Goal: Task Accomplishment & Management: Manage account settings

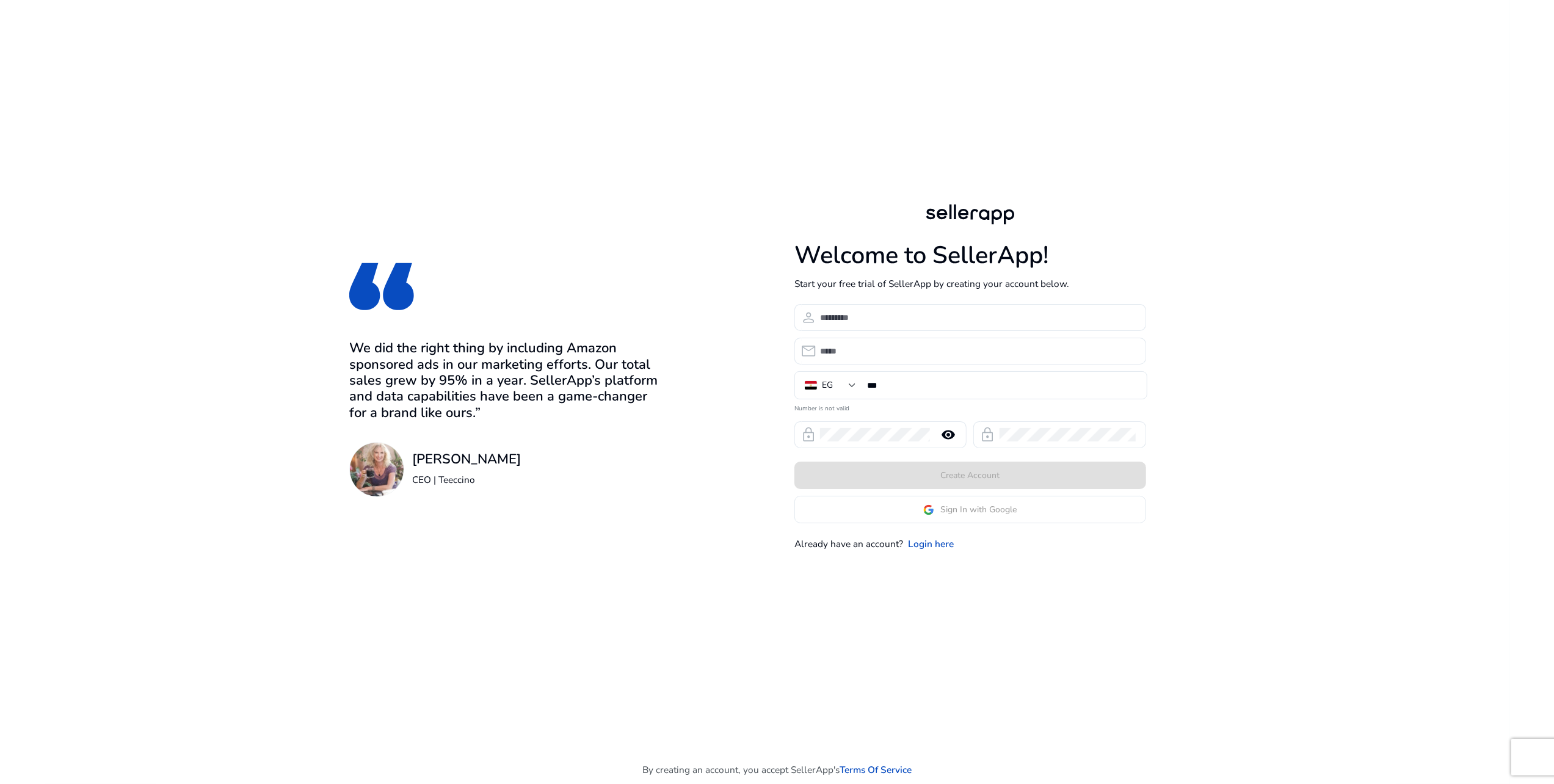
click at [954, 514] on app-google-signin "Sign In with Google" at bounding box center [970, 509] width 351 height 27
click at [953, 510] on span "Sign In with Google" at bounding box center [979, 510] width 76 height 13
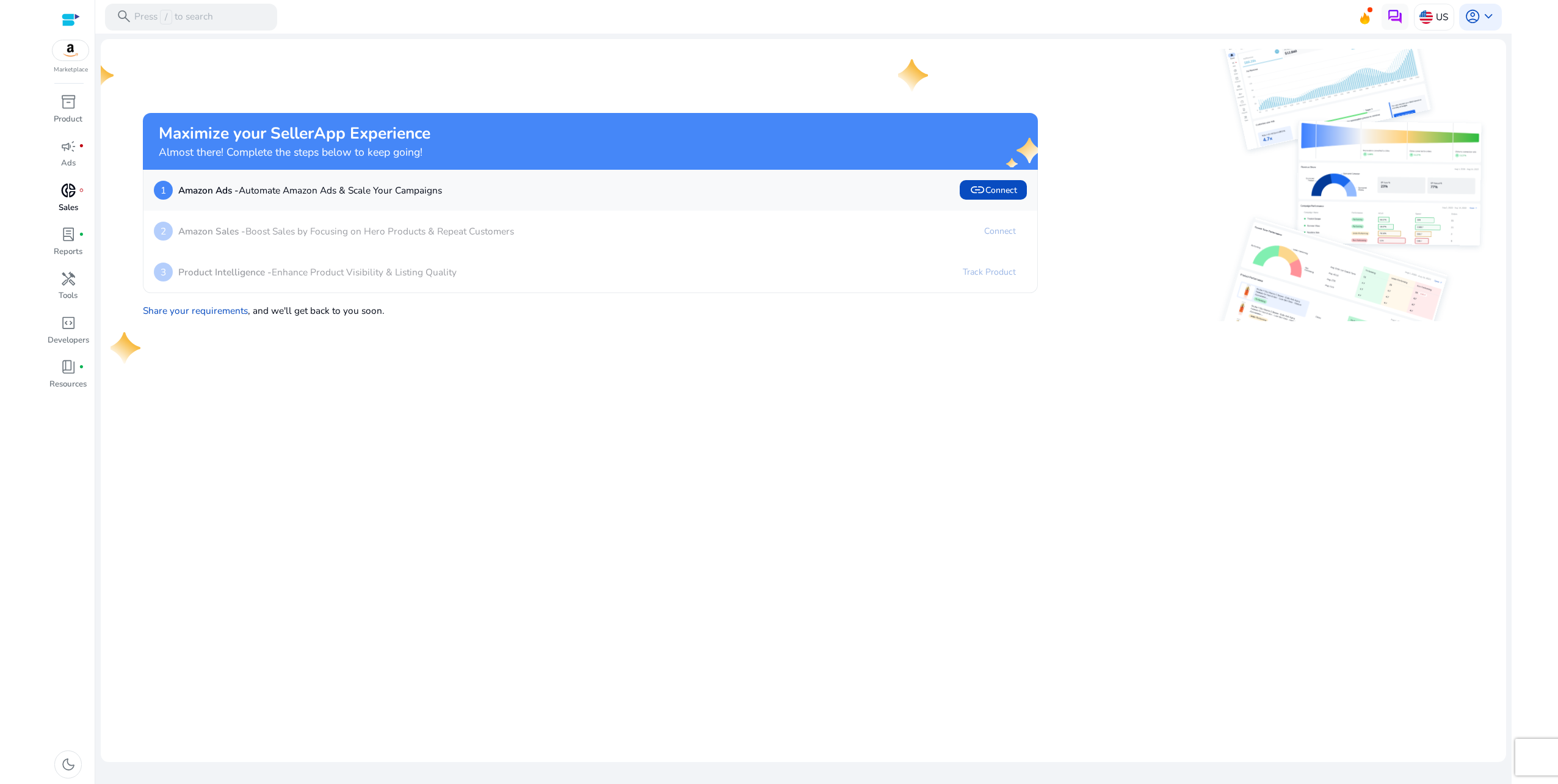
click at [73, 197] on span "donut_small" at bounding box center [68, 190] width 16 height 16
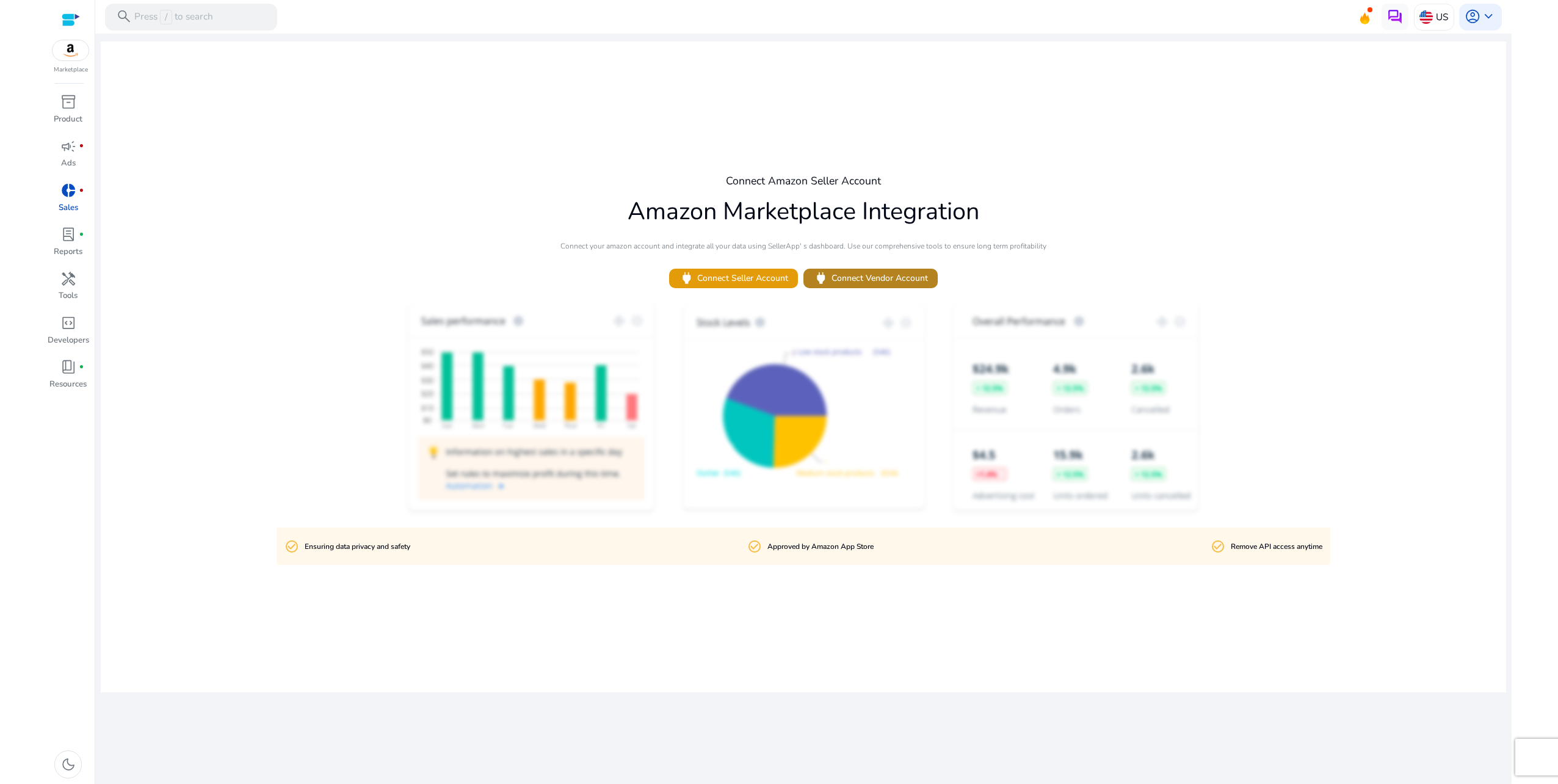
click at [862, 275] on span "power Connect Vendor Account" at bounding box center [870, 278] width 115 height 16
click at [755, 275] on span "power Connect Seller Account" at bounding box center [733, 278] width 109 height 16
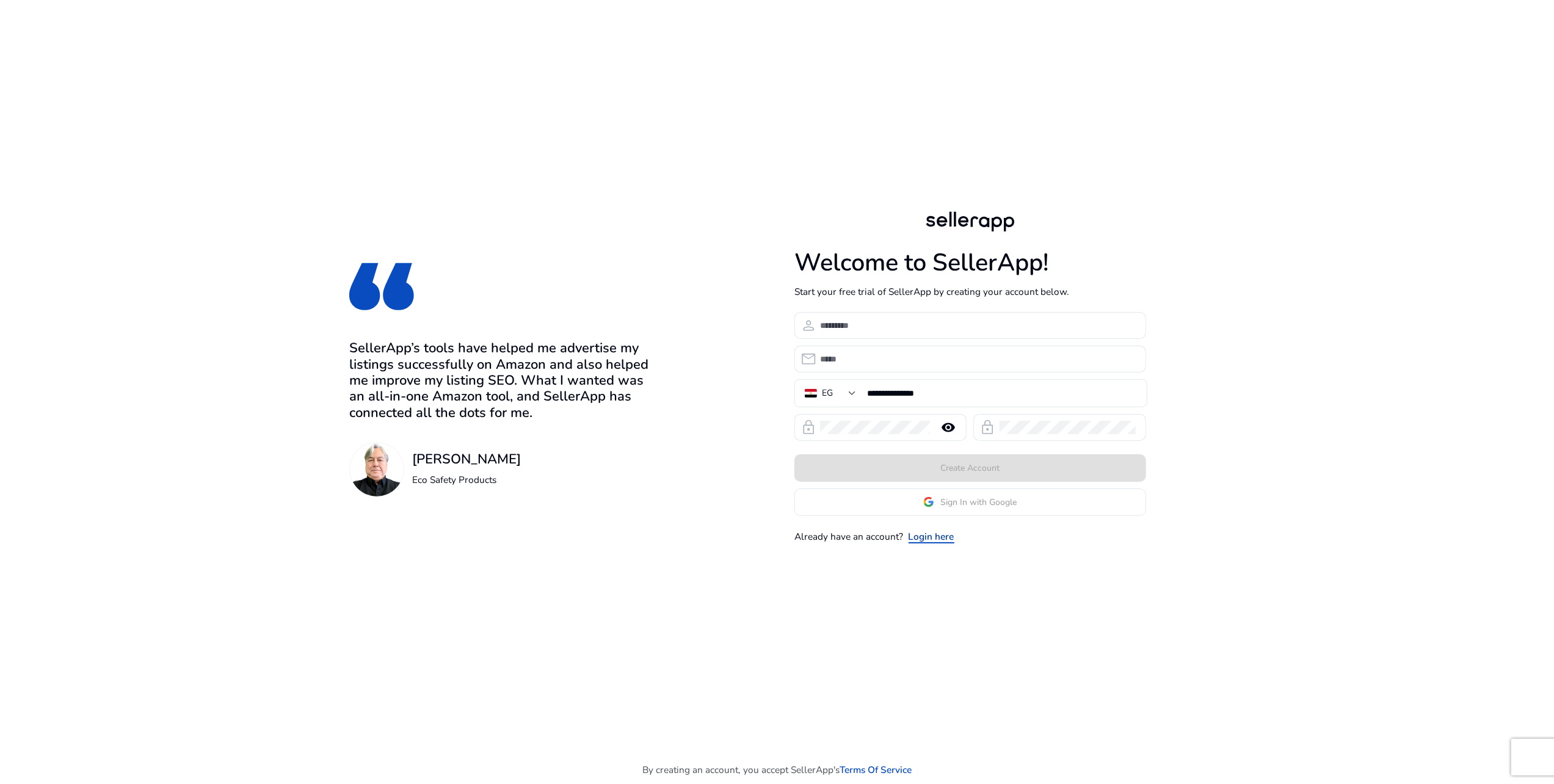
click at [914, 539] on link "Login here" at bounding box center [931, 536] width 46 height 14
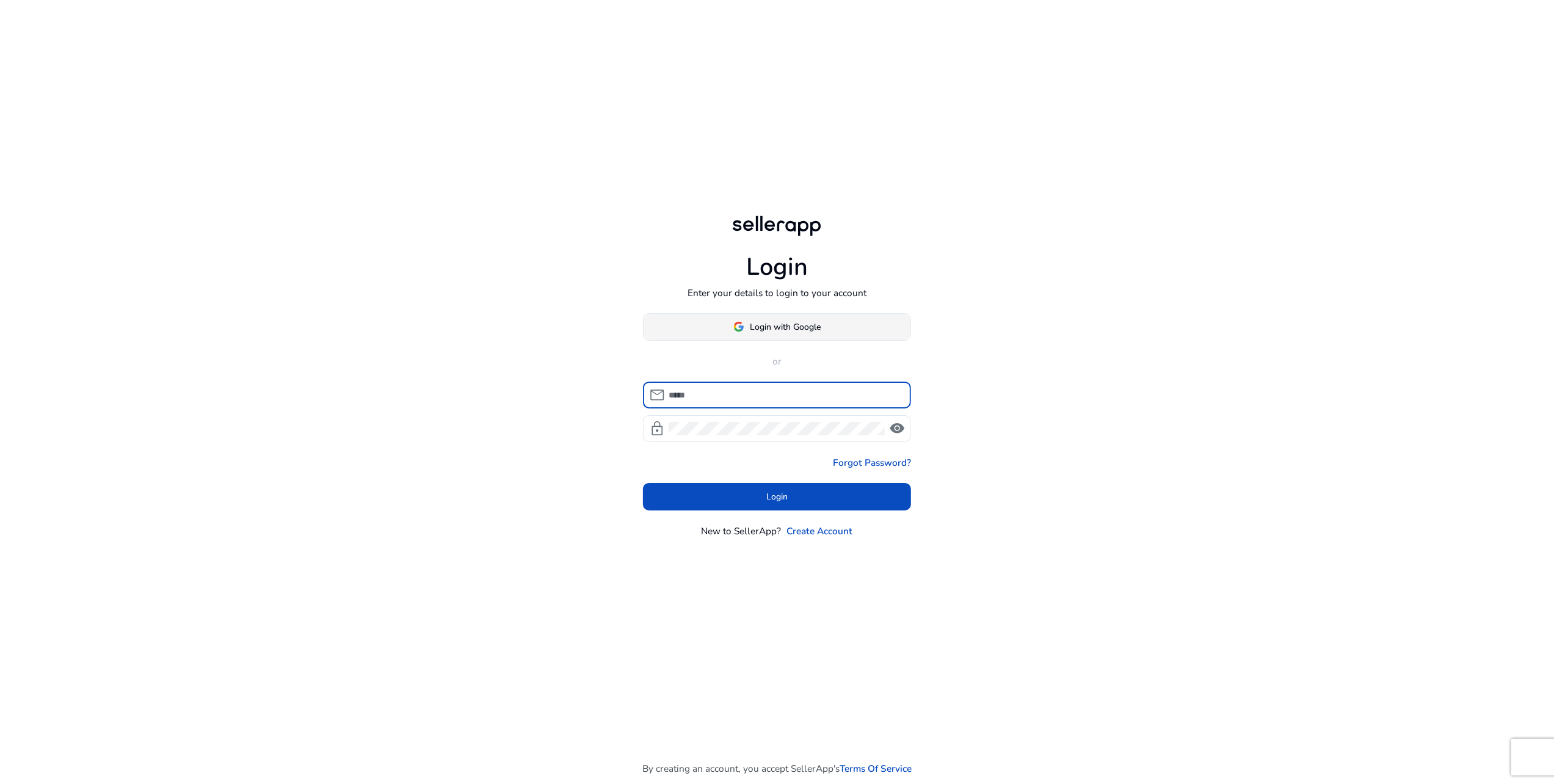
click at [814, 323] on span "Login with Google" at bounding box center [786, 327] width 71 height 13
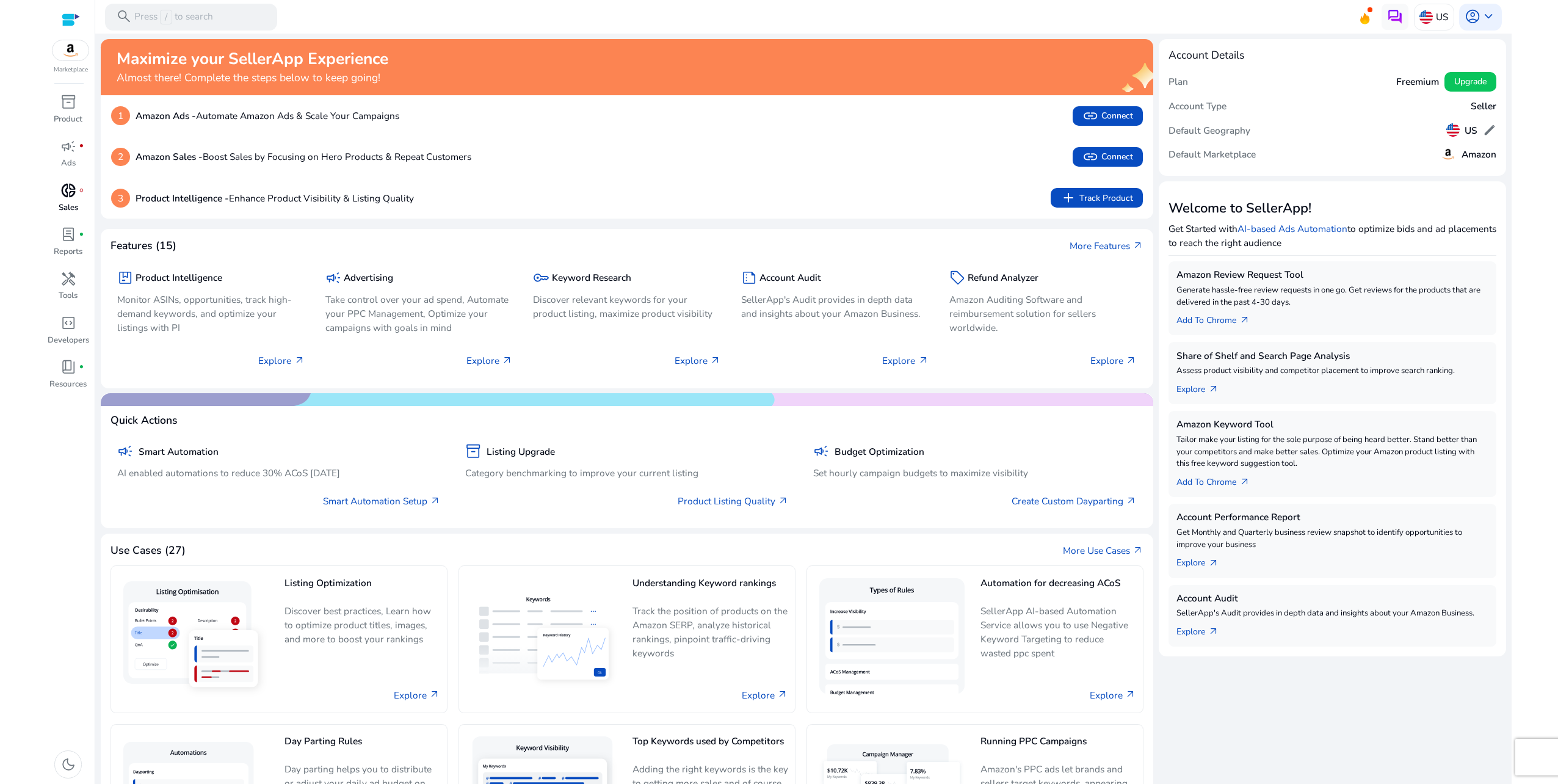
click at [70, 197] on span "donut_small" at bounding box center [68, 190] width 16 height 16
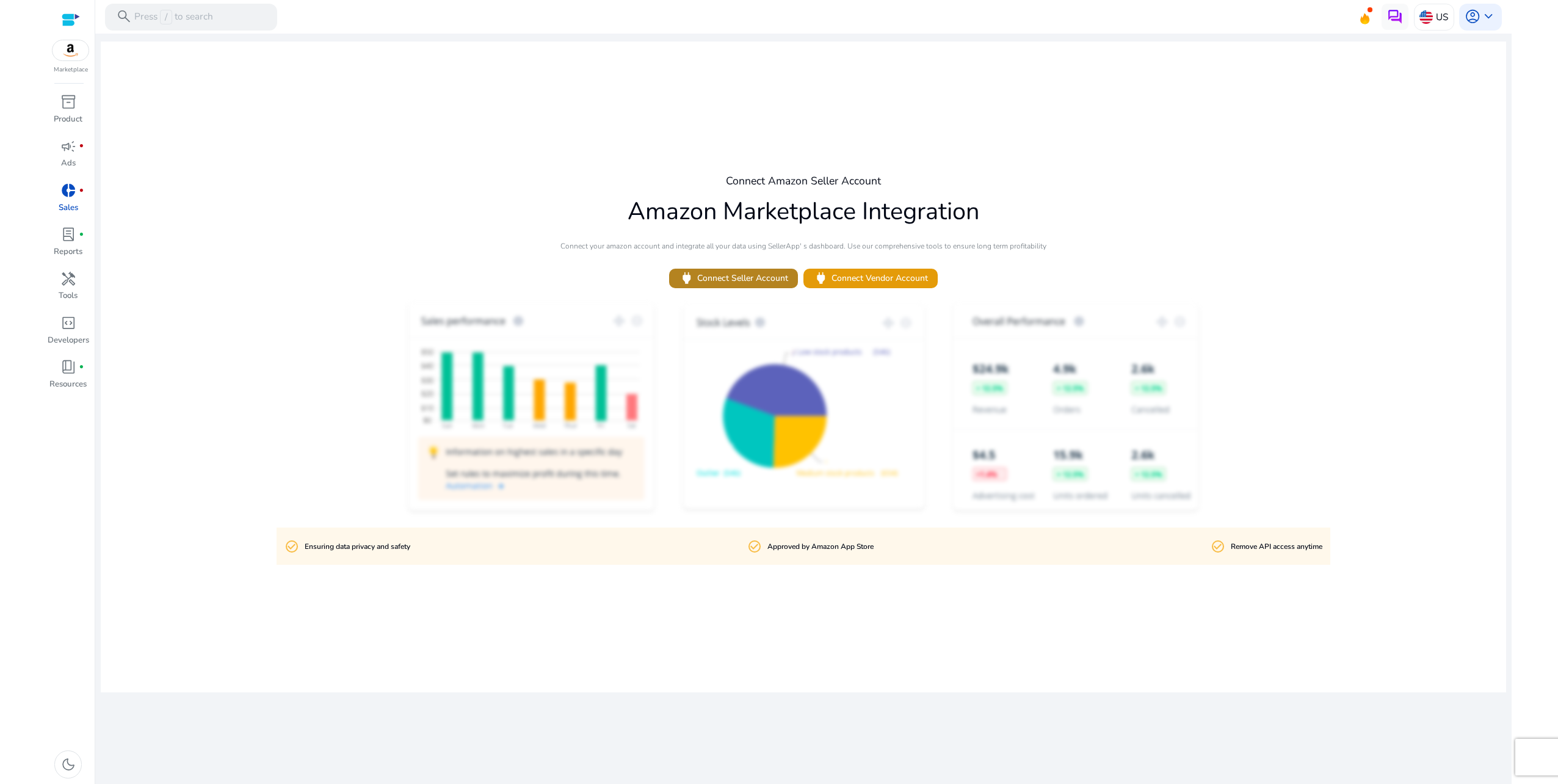
click at [759, 285] on span "power Connect Seller Account" at bounding box center [733, 278] width 109 height 16
click at [857, 287] on span at bounding box center [871, 278] width 135 height 29
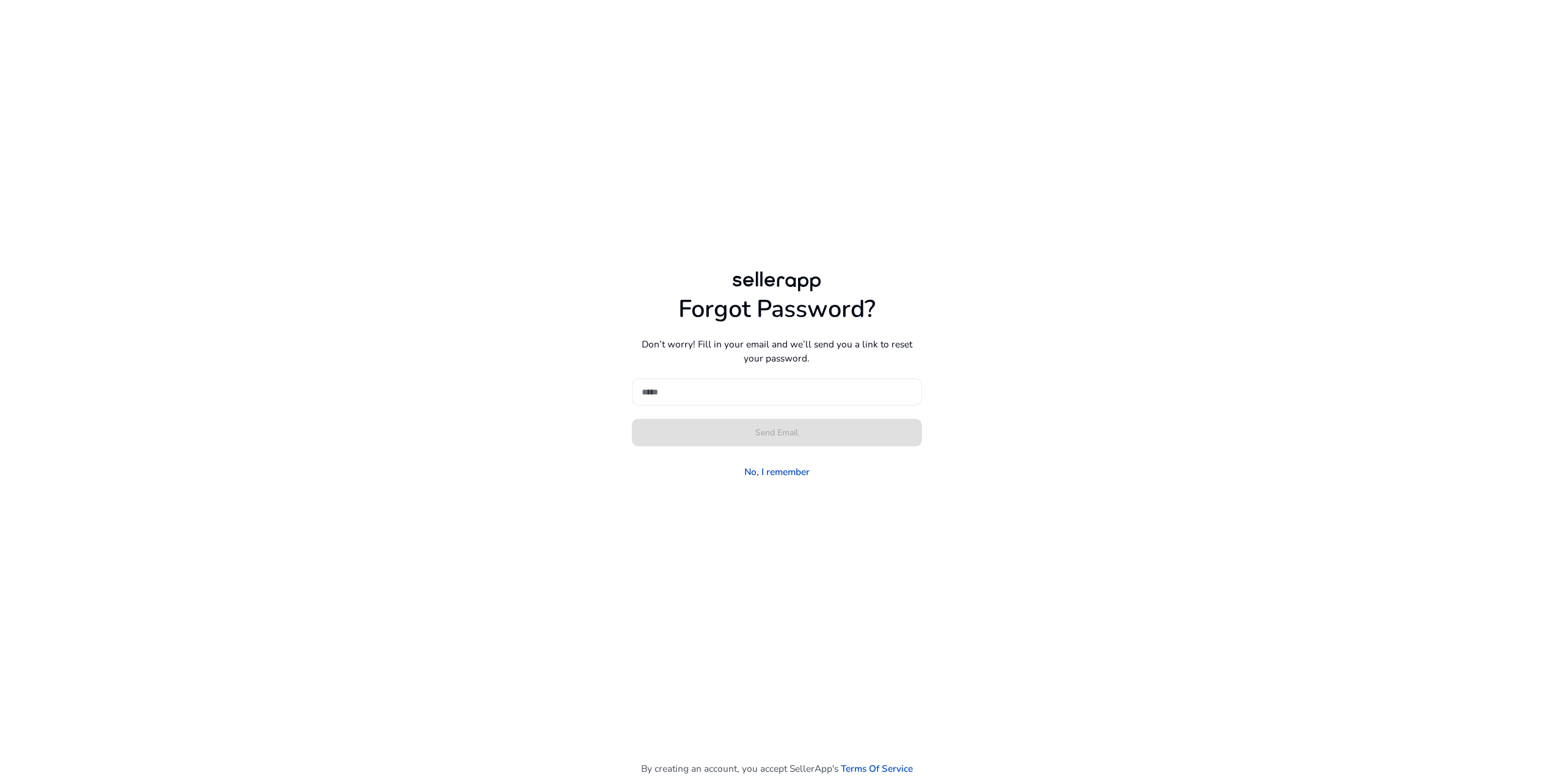
click at [698, 402] on div at bounding box center [777, 392] width 271 height 27
click at [704, 389] on input at bounding box center [777, 391] width 271 height 14
type input "**********"
click at [715, 433] on span at bounding box center [777, 432] width 290 height 29
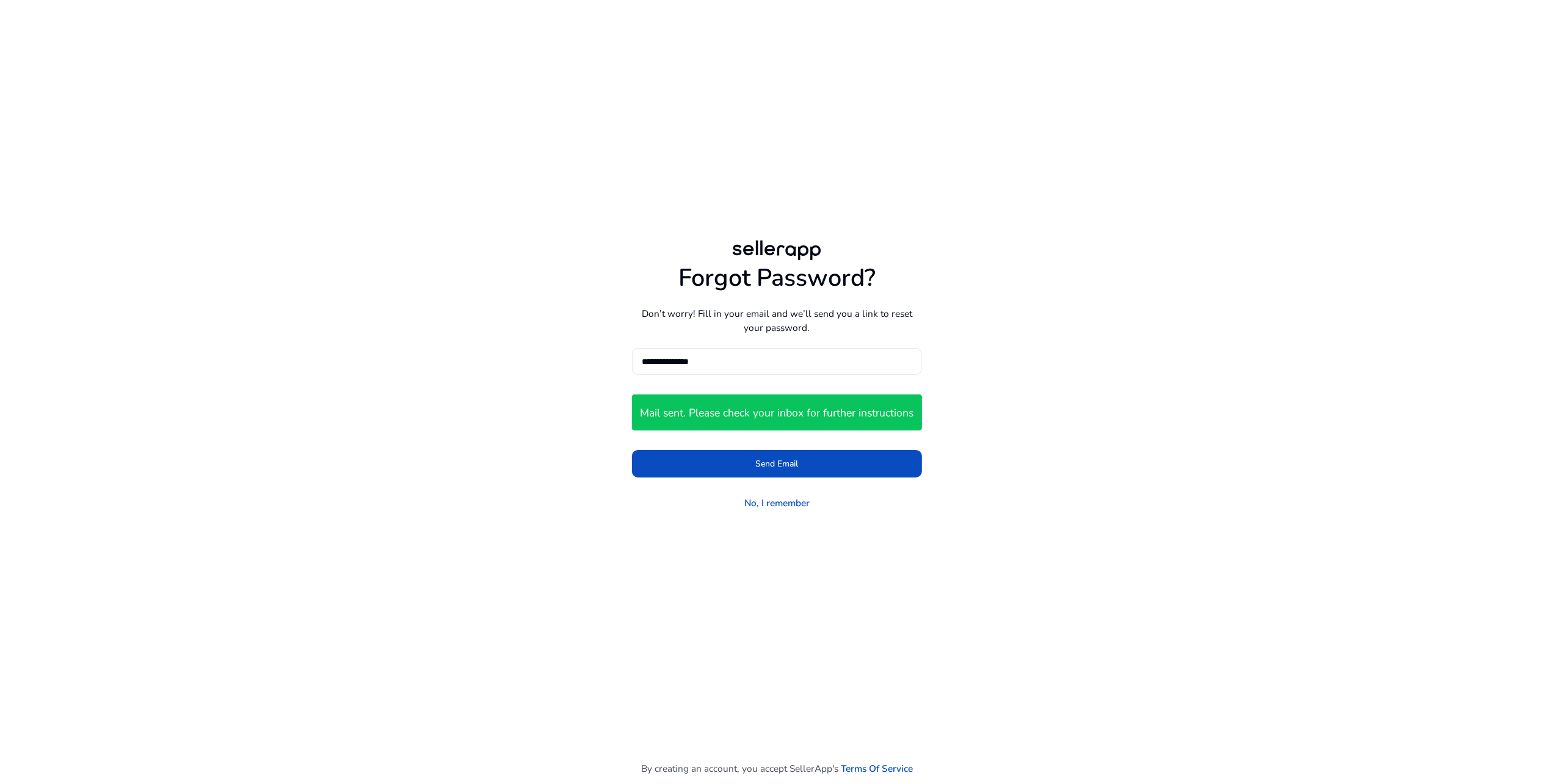
click at [1137, 255] on div "**********" at bounding box center [777, 393] width 1466 height 785
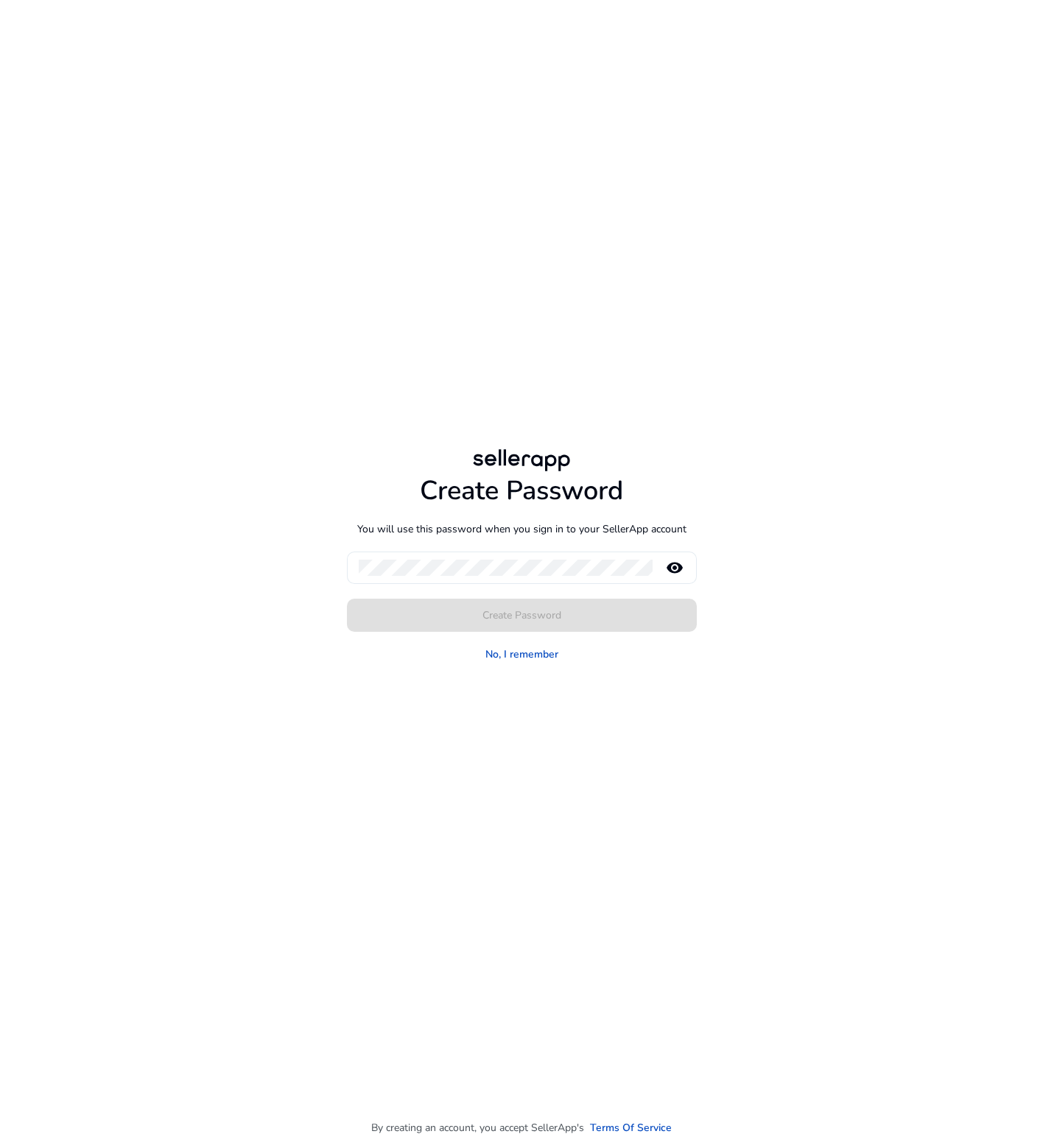
click at [397, 578] on div at bounding box center [506, 568] width 294 height 33
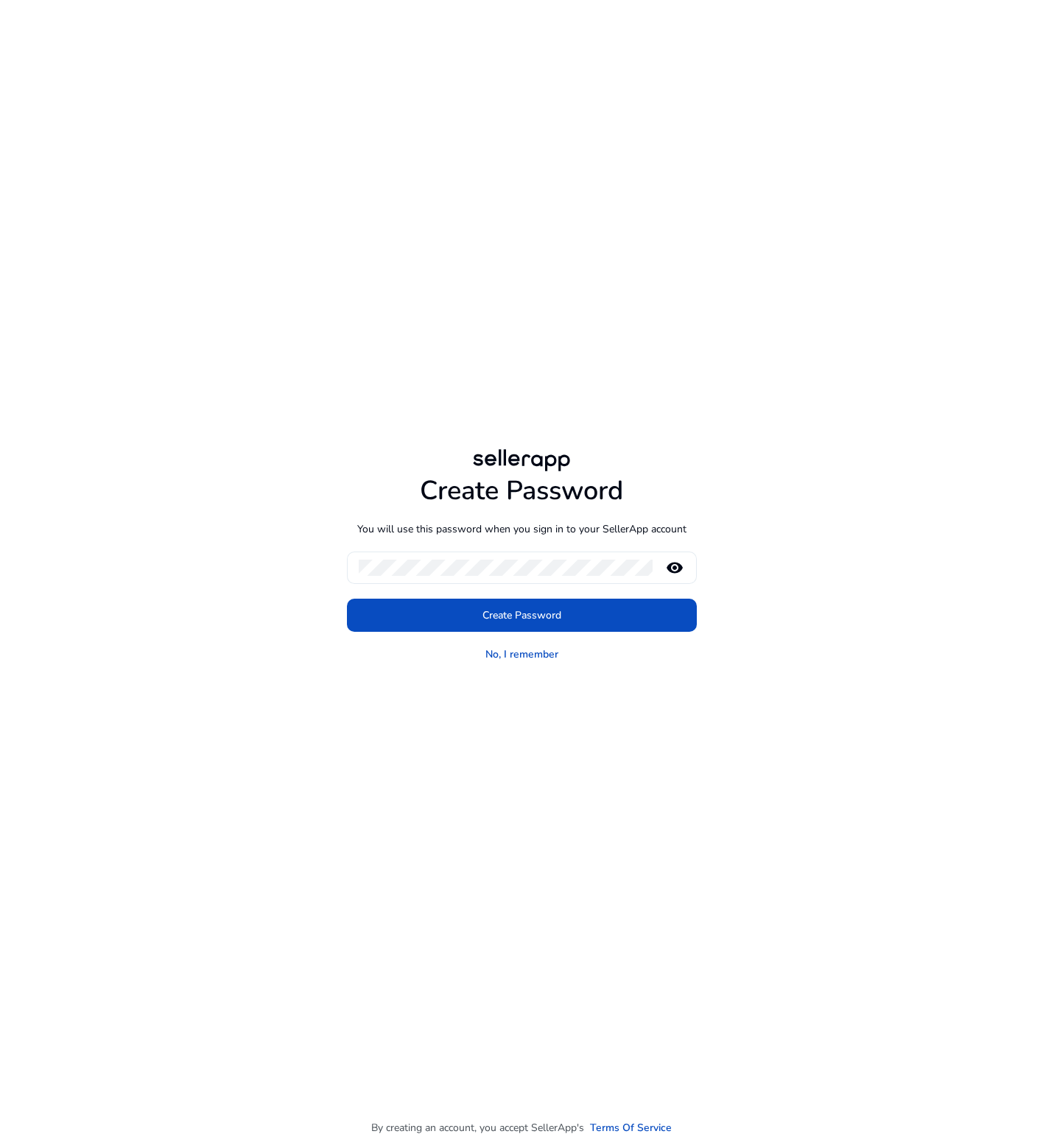
click at [673, 581] on div "remove_red_eye" at bounding box center [528, 568] width 338 height 33
click at [672, 569] on mat-icon "remove_red_eye" at bounding box center [675, 567] width 35 height 18
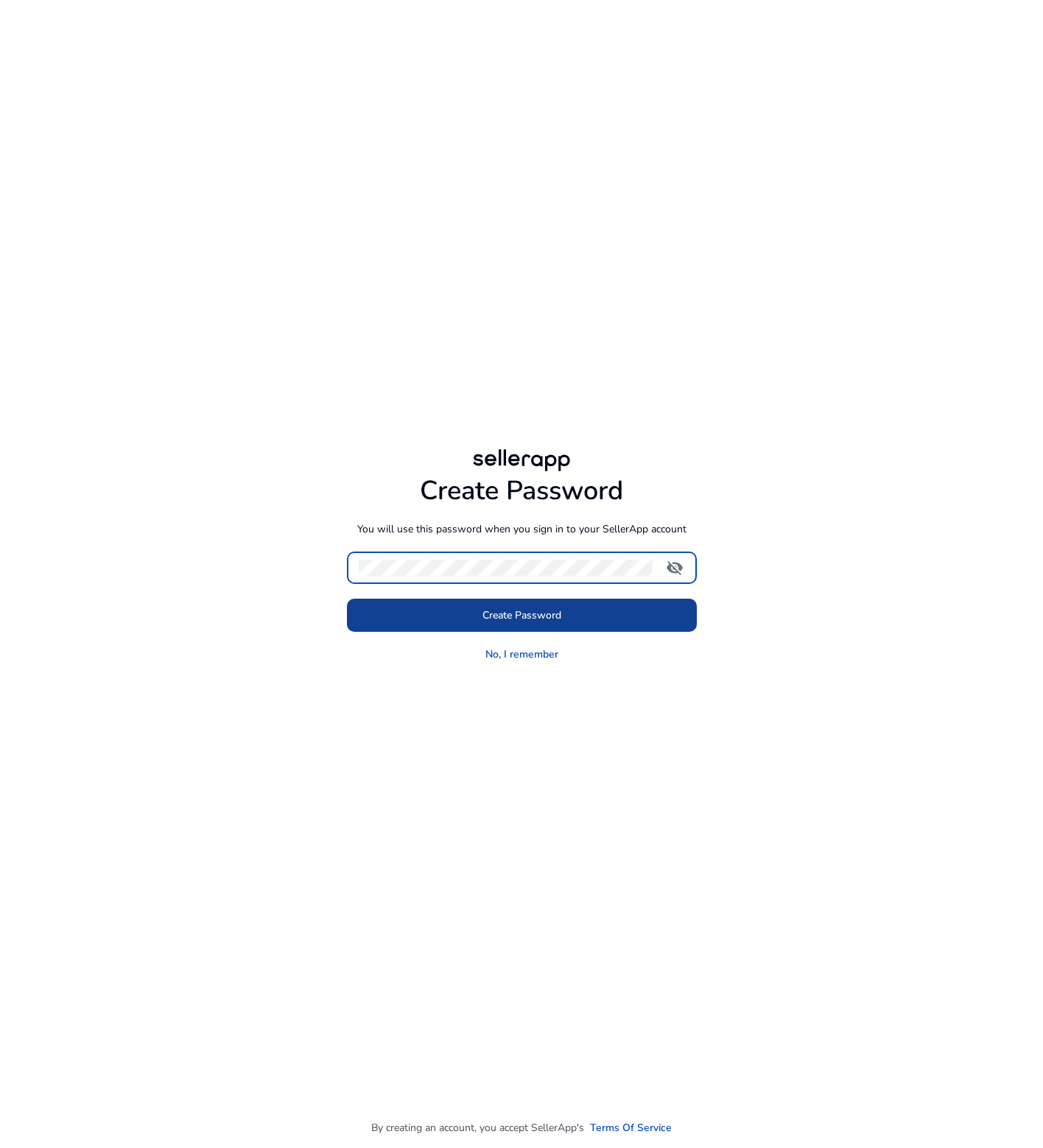
click at [561, 620] on span at bounding box center [522, 615] width 350 height 35
